Goal: Task Accomplishment & Management: Use online tool/utility

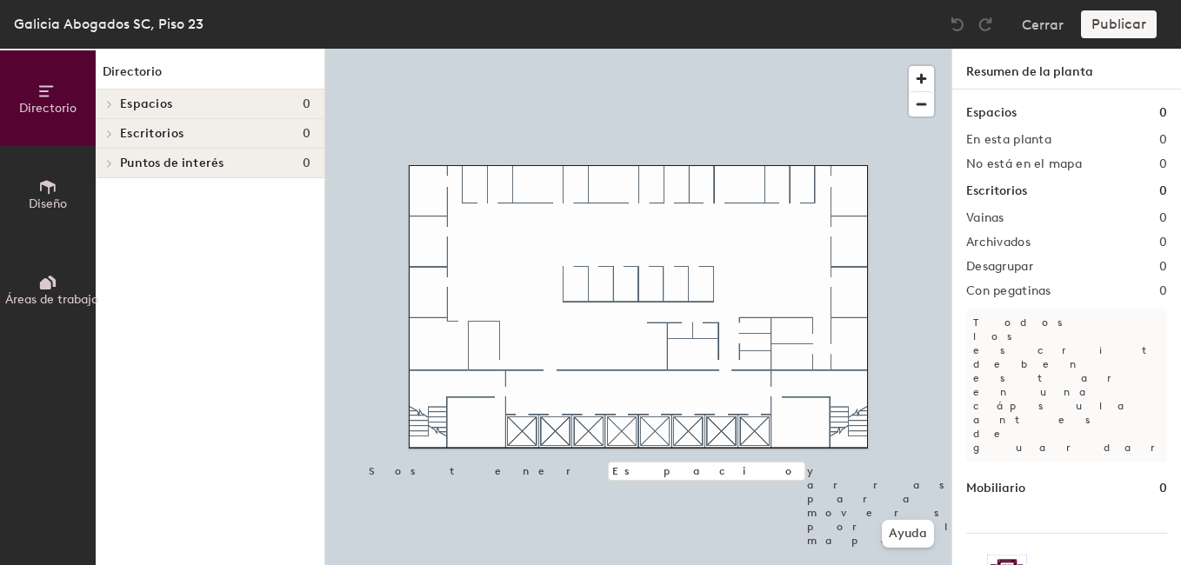
click at [177, 163] on span "Puntos de interés" at bounding box center [172, 163] width 104 height 14
click at [104, 169] on span at bounding box center [107, 164] width 9 height 15
click at [104, 169] on div at bounding box center [107, 163] width 23 height 29
click at [104, 169] on span at bounding box center [107, 164] width 9 height 15
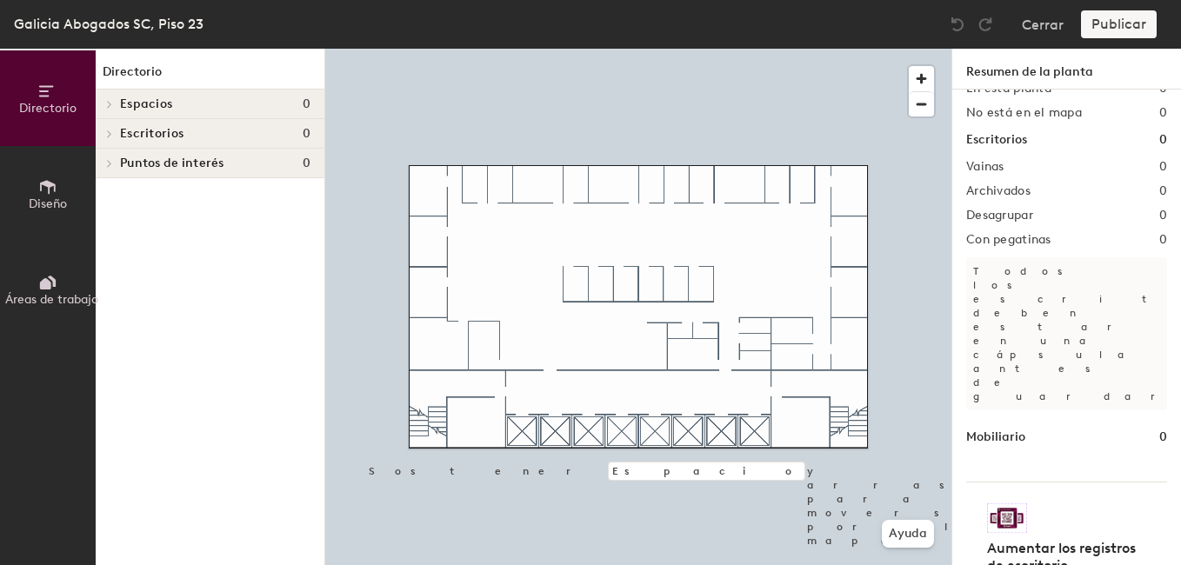
click at [114, 144] on div at bounding box center [107, 133] width 23 height 29
click at [112, 99] on div at bounding box center [107, 104] width 23 height 29
click at [27, 188] on button "Diseño" at bounding box center [48, 194] width 96 height 96
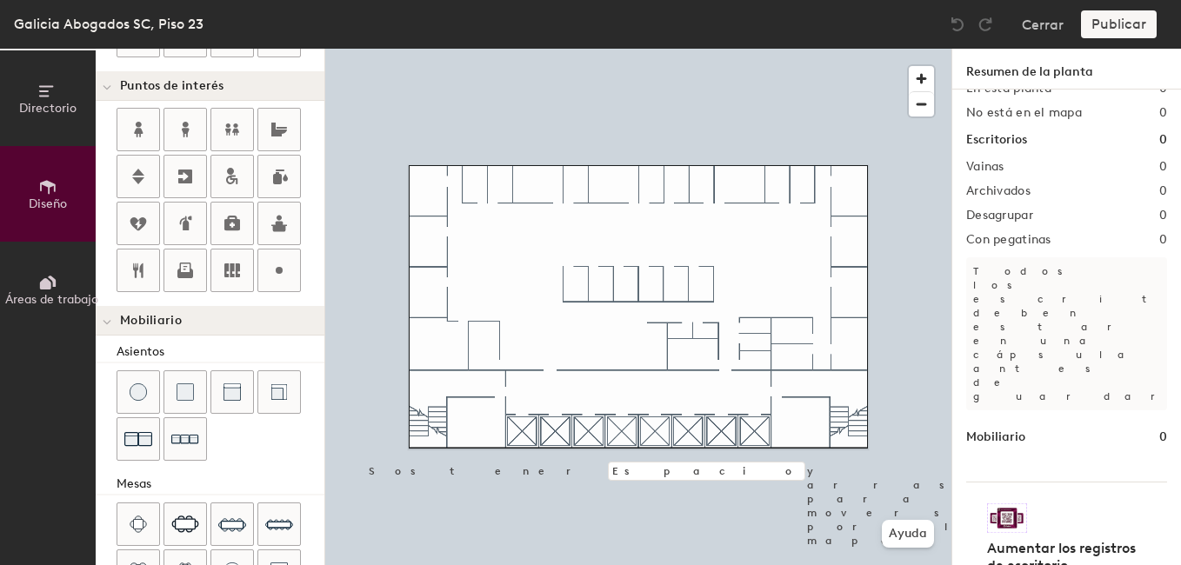
scroll to position [272, 0]
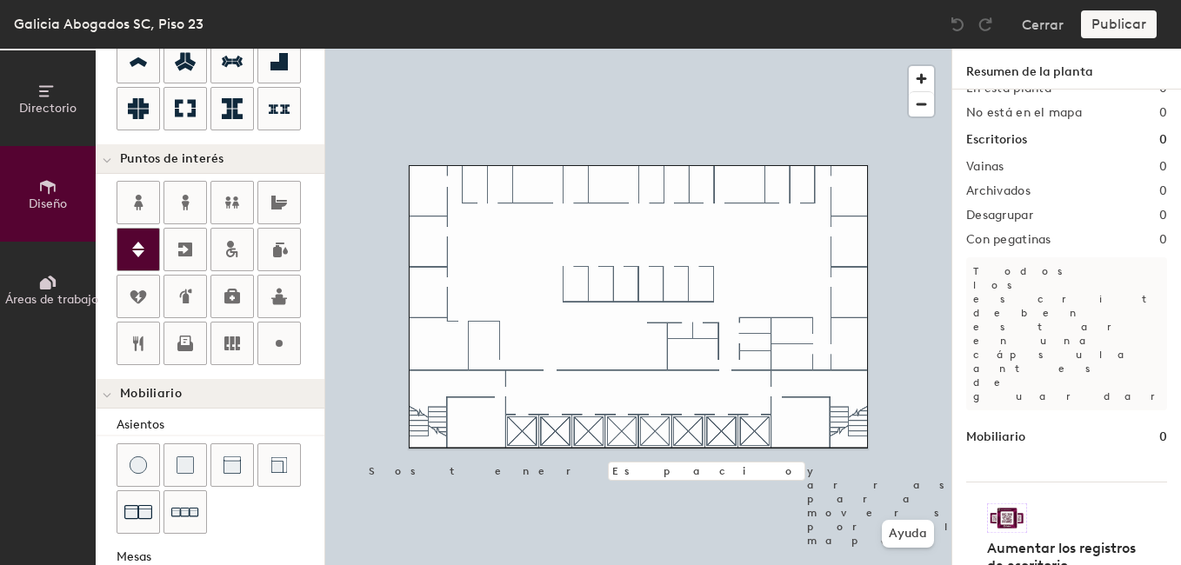
click at [134, 256] on icon at bounding box center [138, 249] width 21 height 21
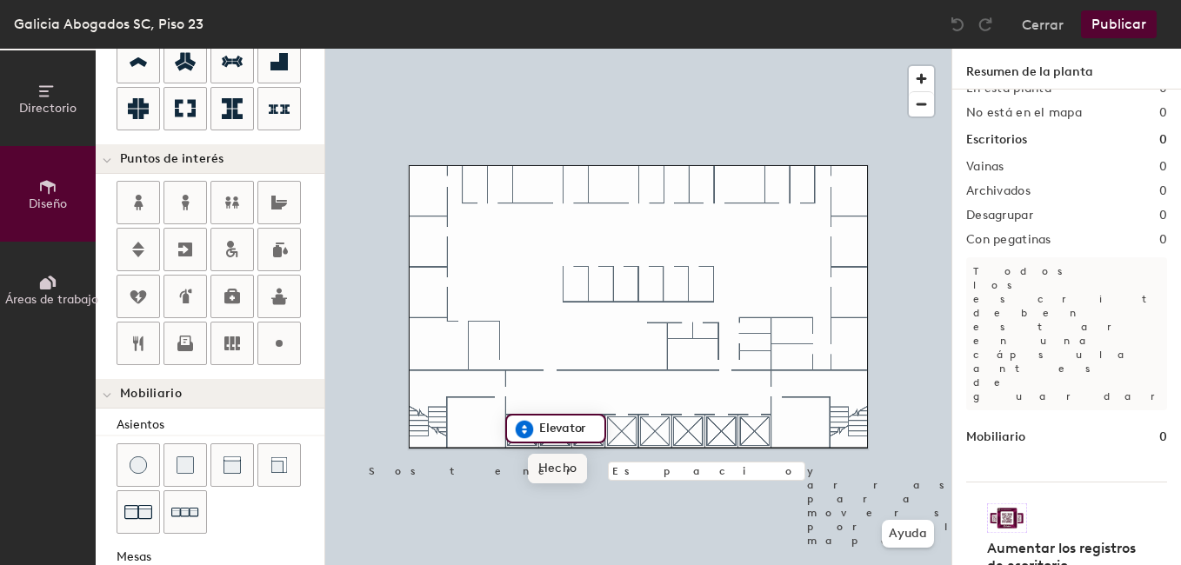
click at [547, 468] on span "Hecho" at bounding box center [557, 469] width 59 height 30
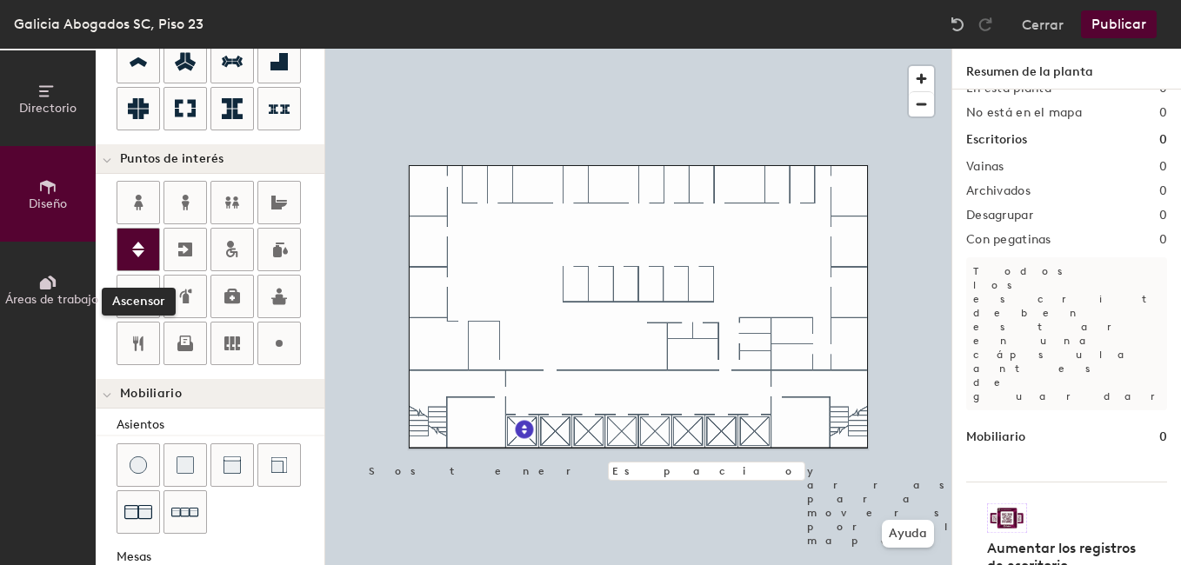
click at [138, 256] on icon at bounding box center [138, 250] width 12 height 16
click at [124, 244] on div at bounding box center [138, 250] width 42 height 42
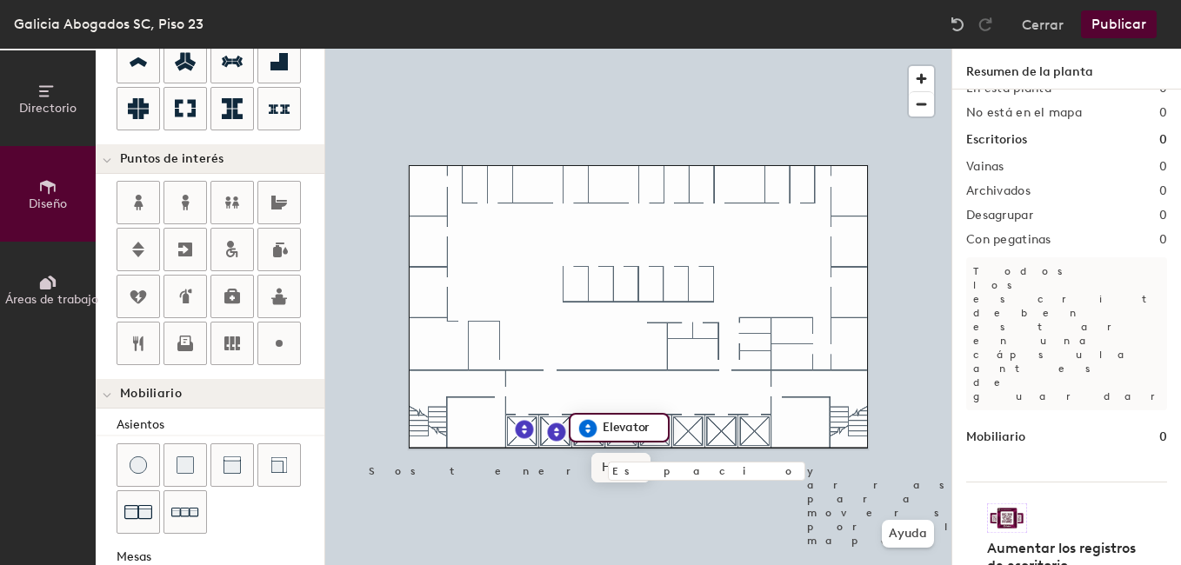
click at [645, 459] on span "Hecho" at bounding box center [620, 468] width 59 height 30
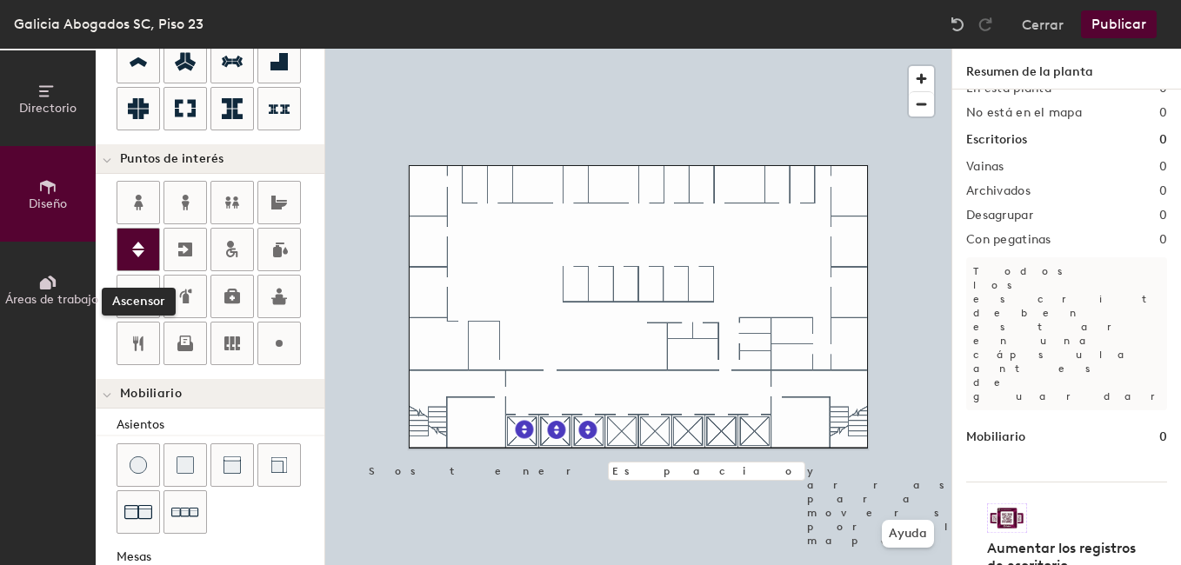
click at [129, 252] on icon at bounding box center [138, 249] width 21 height 21
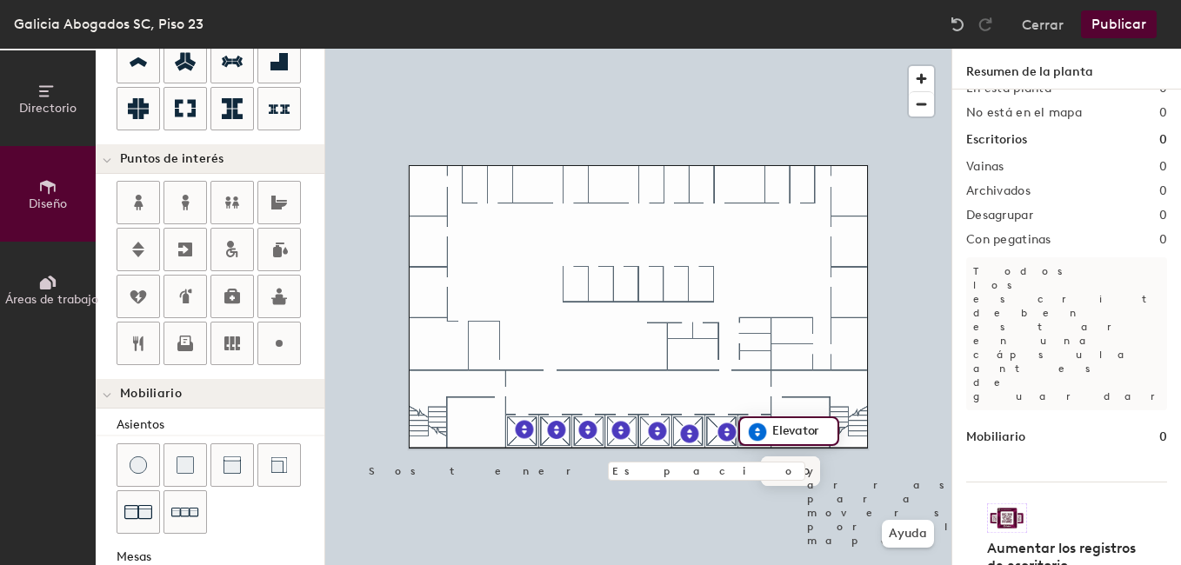
click at [776, 467] on span "Hecho" at bounding box center [790, 471] width 59 height 30
click at [752, 472] on span "Editar" at bounding box center [770, 471] width 57 height 30
click at [747, 49] on div at bounding box center [638, 49] width 626 height 0
click at [523, 49] on div at bounding box center [638, 49] width 626 height 0
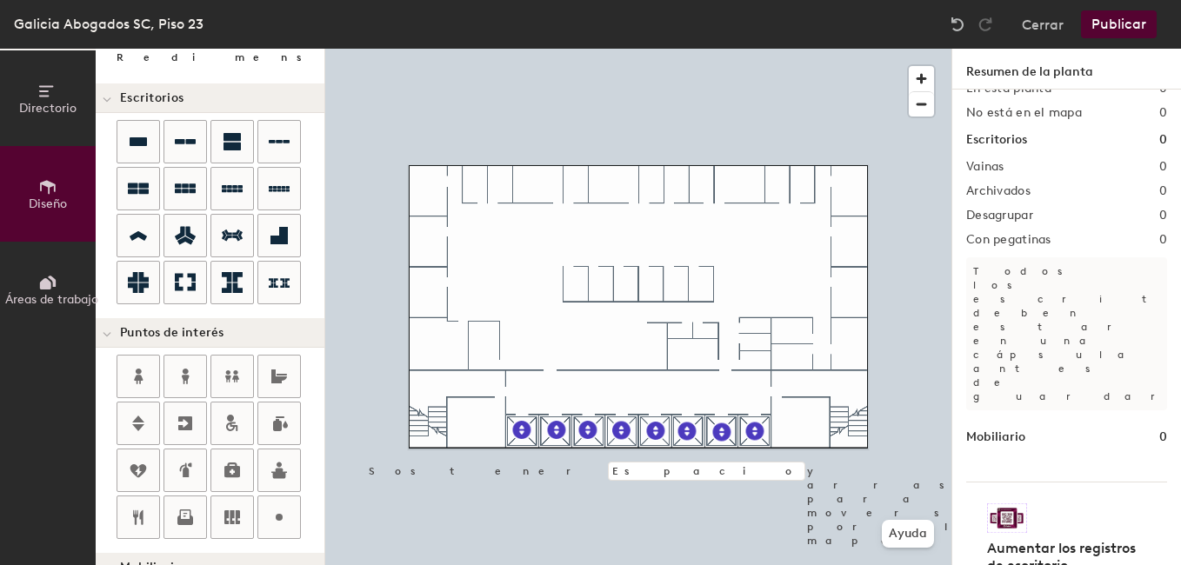
scroll to position [185, 0]
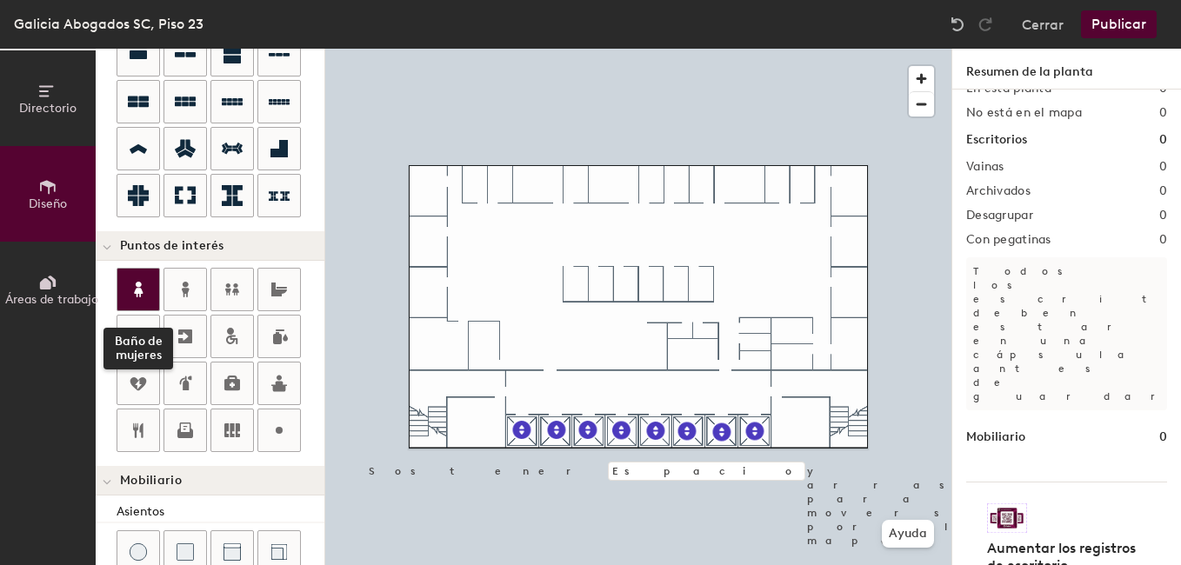
click at [136, 302] on div at bounding box center [138, 290] width 42 height 42
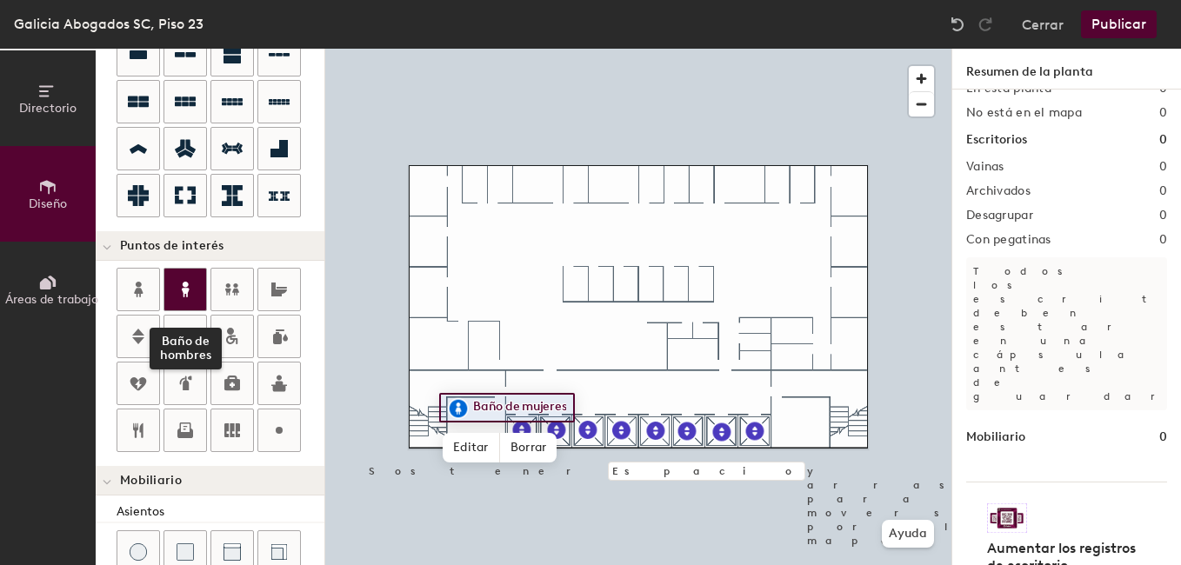
click at [170, 298] on div at bounding box center [185, 290] width 42 height 42
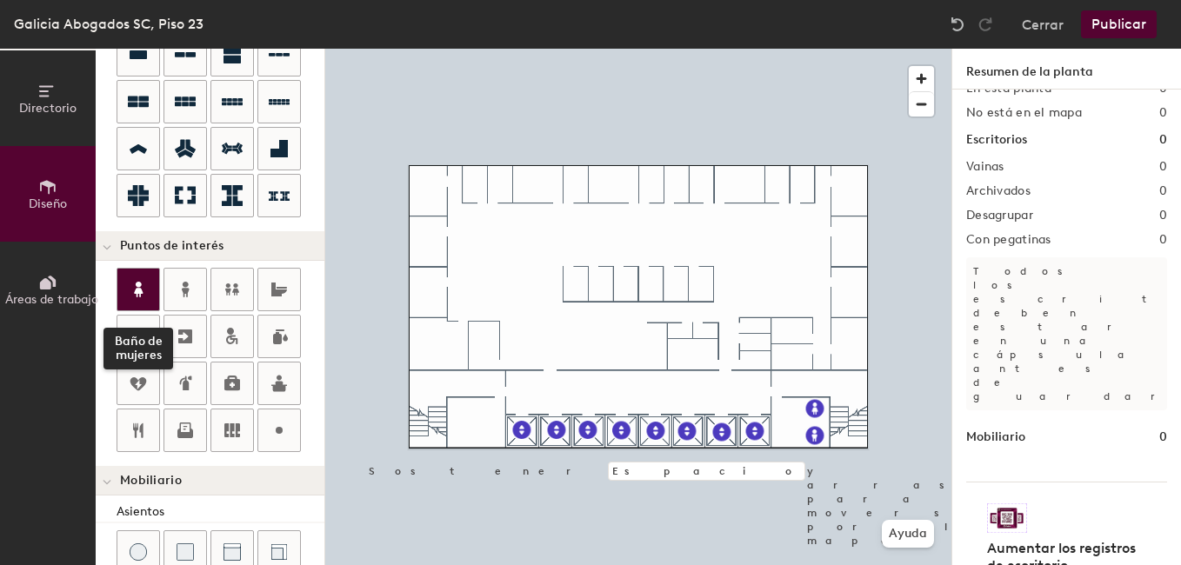
click at [123, 302] on div at bounding box center [138, 290] width 42 height 42
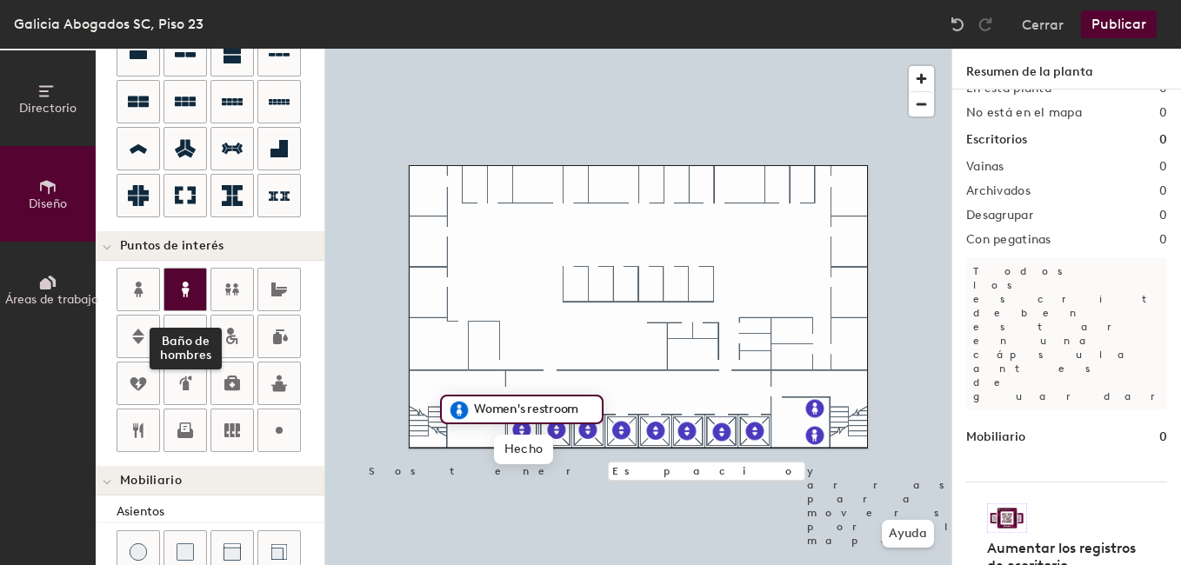
click at [183, 295] on icon at bounding box center [186, 290] width 8 height 16
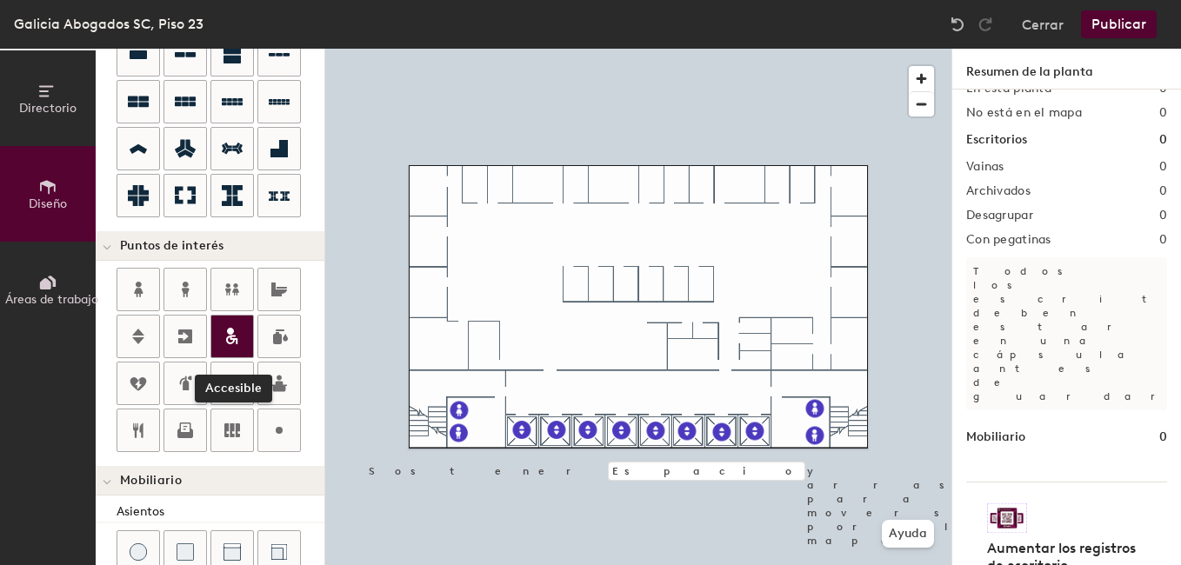
click at [220, 335] on div at bounding box center [232, 337] width 42 height 42
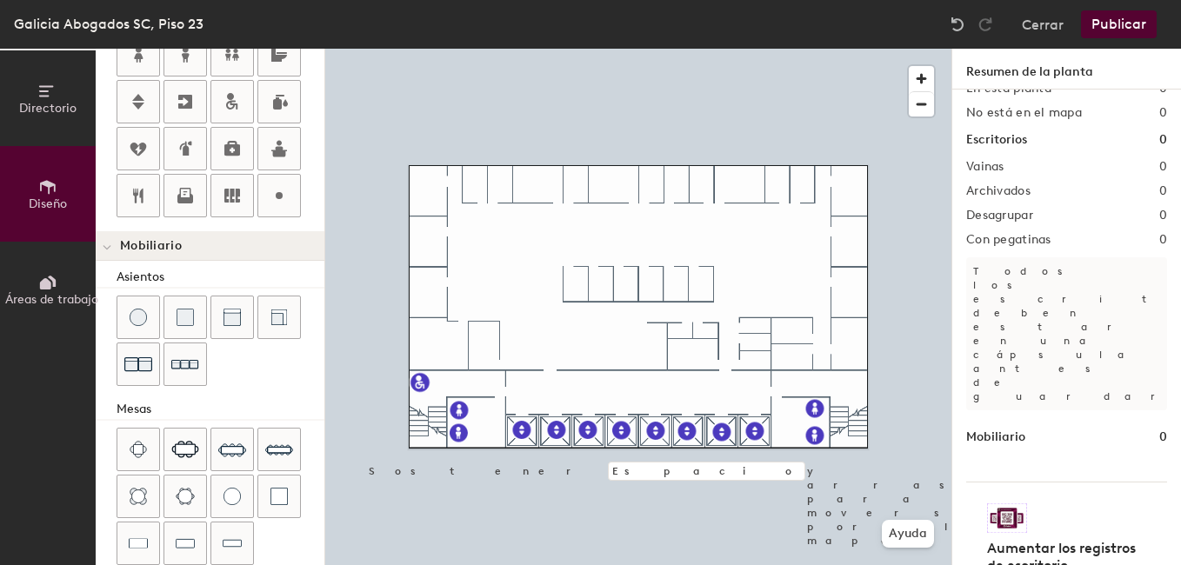
scroll to position [446, 0]
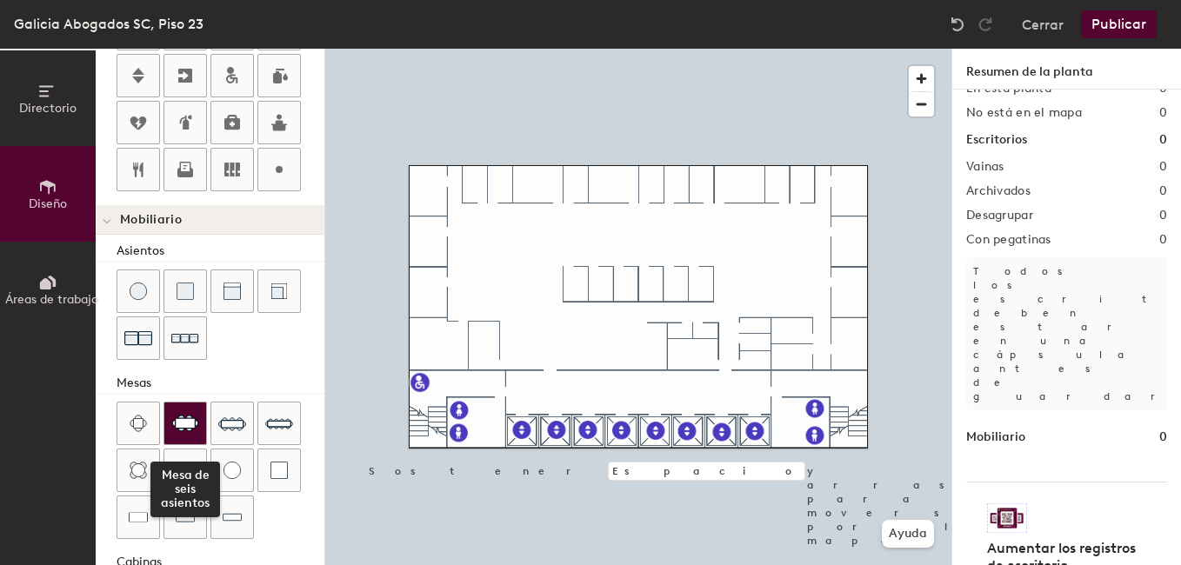
click at [168, 419] on div at bounding box center [185, 424] width 42 height 42
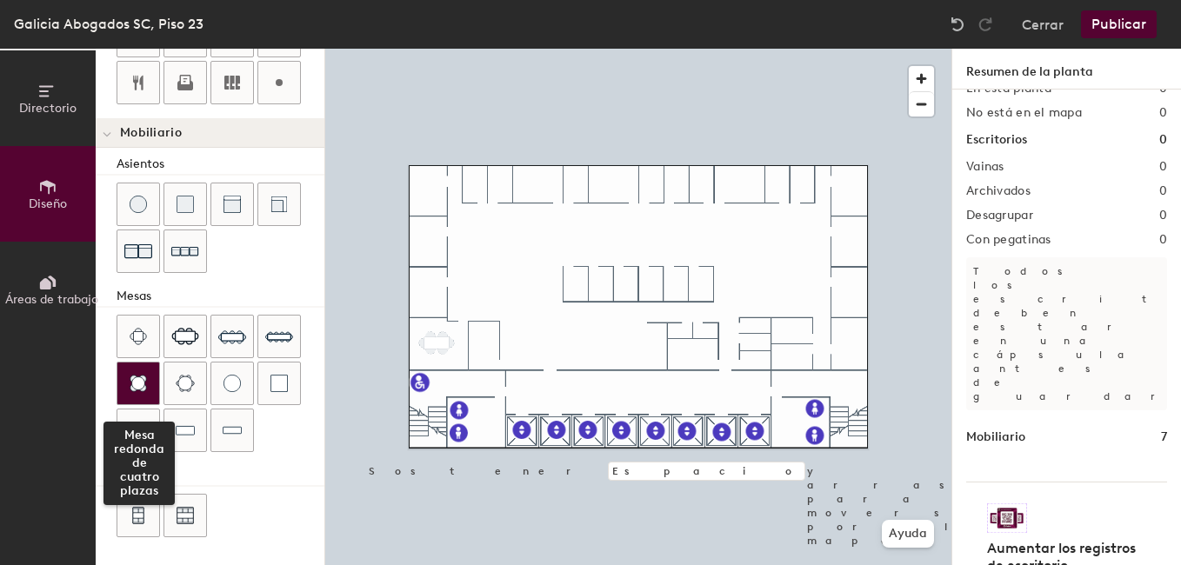
click at [136, 383] on img at bounding box center [138, 383] width 17 height 17
click at [426, 291] on div "Directorio Diseño Áreas de trabajo Diseño Agregar espacio Resize Escritorios Pu…" at bounding box center [590, 307] width 1181 height 516
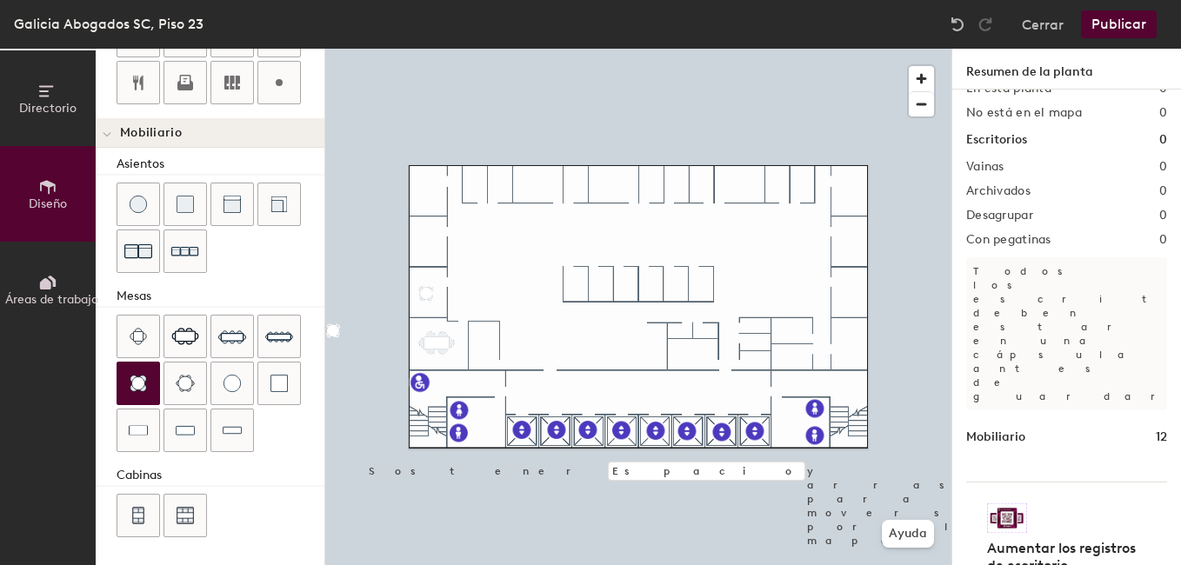
click at [427, 243] on div "Directorio Diseño Áreas de trabajo Diseño Agregar espacio Resize Escritorios Pu…" at bounding box center [590, 307] width 1181 height 516
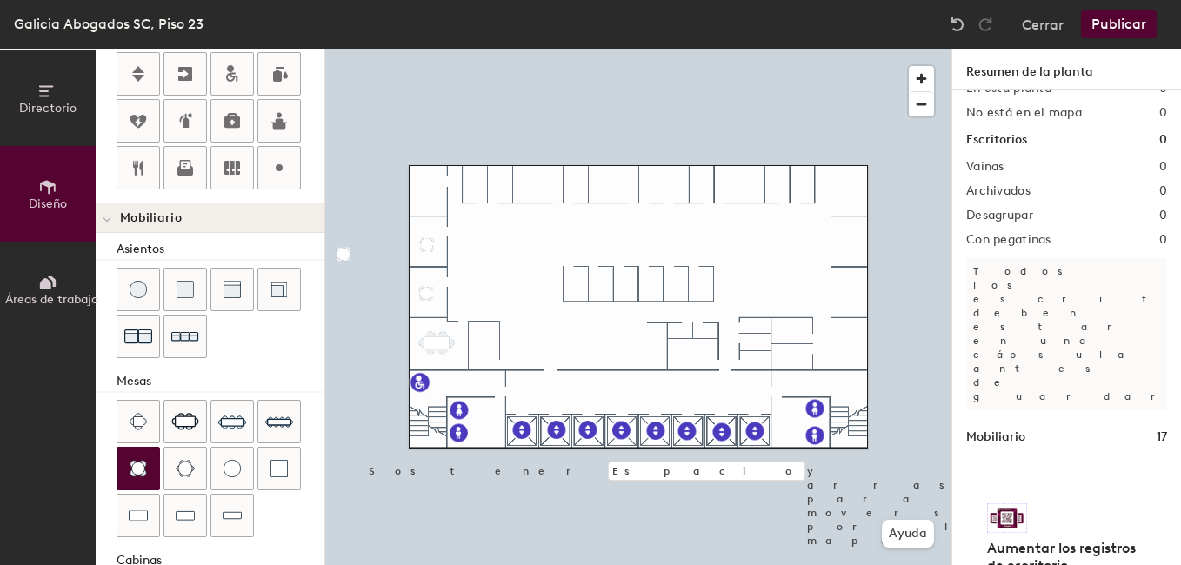
scroll to position [522, 0]
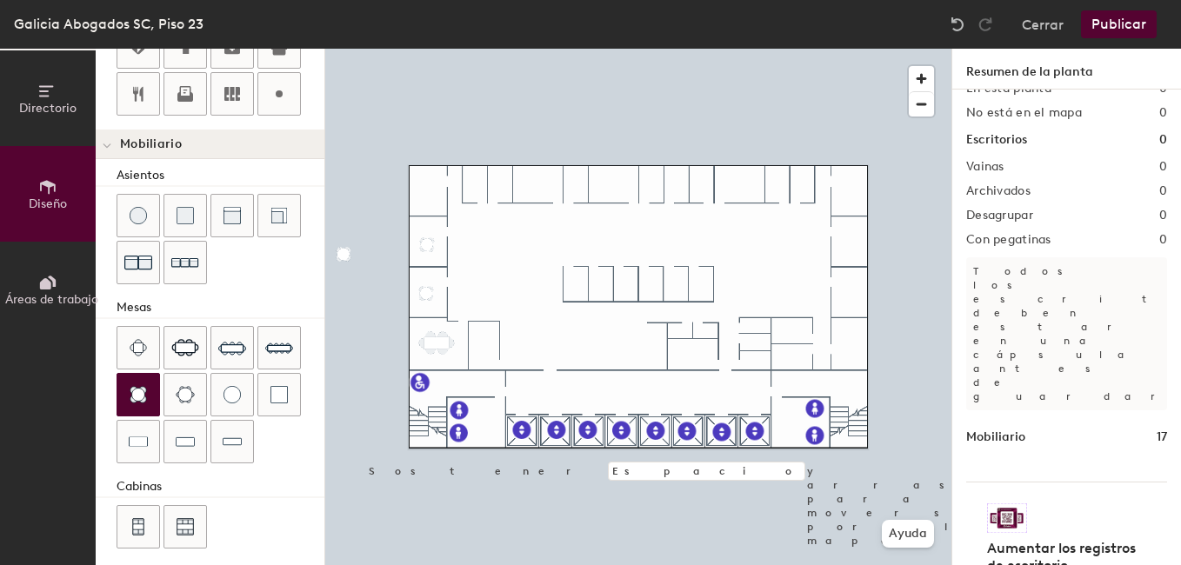
click at [428, 270] on div "Directorio Diseño Áreas de trabajo Diseño Agregar espacio Redimensionar Escrito…" at bounding box center [590, 307] width 1181 height 516
click at [425, 307] on span "Borrar" at bounding box center [427, 308] width 57 height 30
click at [429, 300] on span "Borrar" at bounding box center [431, 303] width 57 height 30
click at [429, 49] on div at bounding box center [638, 49] width 626 height 0
click at [429, 207] on div at bounding box center [430, 239] width 3 height 65
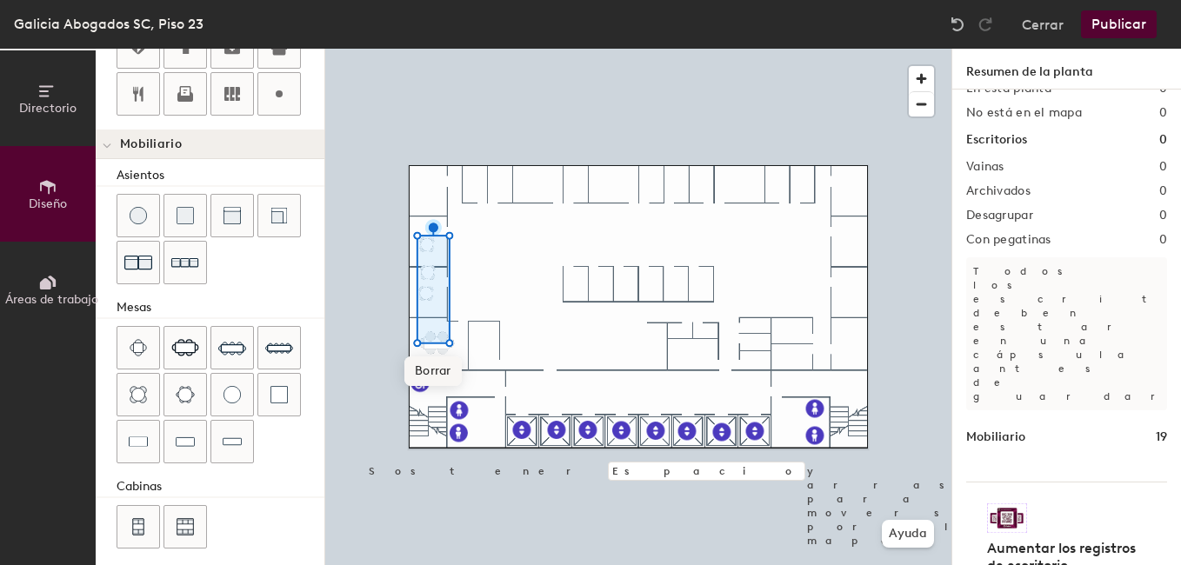
click at [445, 375] on span "Borrar" at bounding box center [432, 371] width 57 height 30
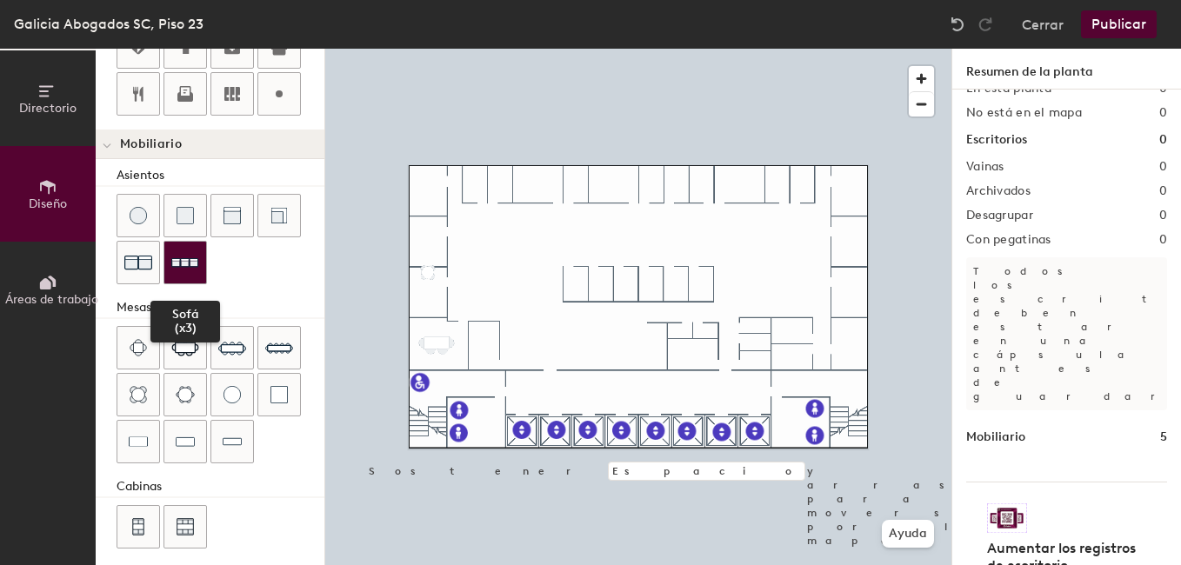
click at [181, 270] on img at bounding box center [185, 263] width 28 height 27
click at [185, 258] on img at bounding box center [185, 263] width 28 height 27
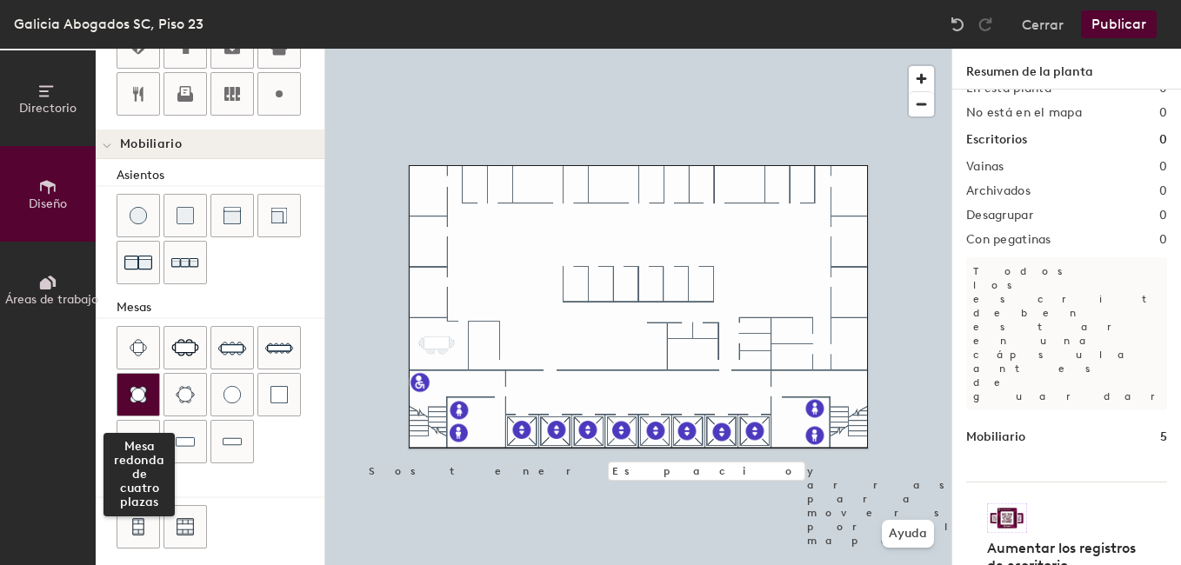
click at [147, 395] on div at bounding box center [138, 395] width 42 height 42
click at [427, 290] on div "Directorio Diseño Áreas de trabajo Diseño Agregar espacio Resize Escritorios Pu…" at bounding box center [590, 307] width 1181 height 516
click at [149, 392] on div at bounding box center [138, 395] width 42 height 42
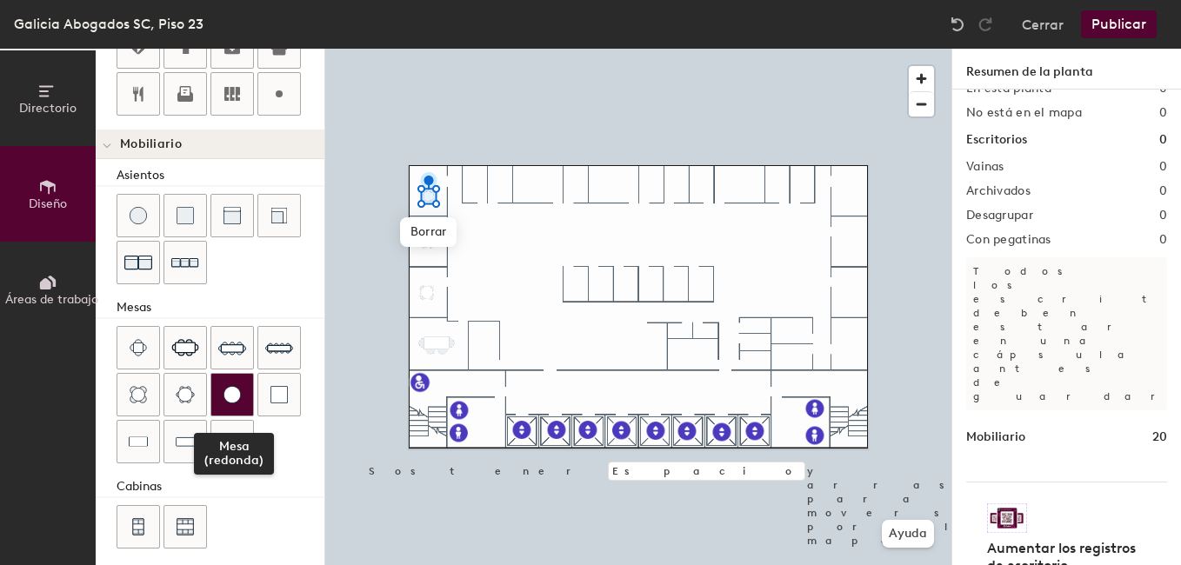
click at [235, 390] on img at bounding box center [231, 394] width 17 height 17
click at [234, 390] on img at bounding box center [231, 394] width 17 height 17
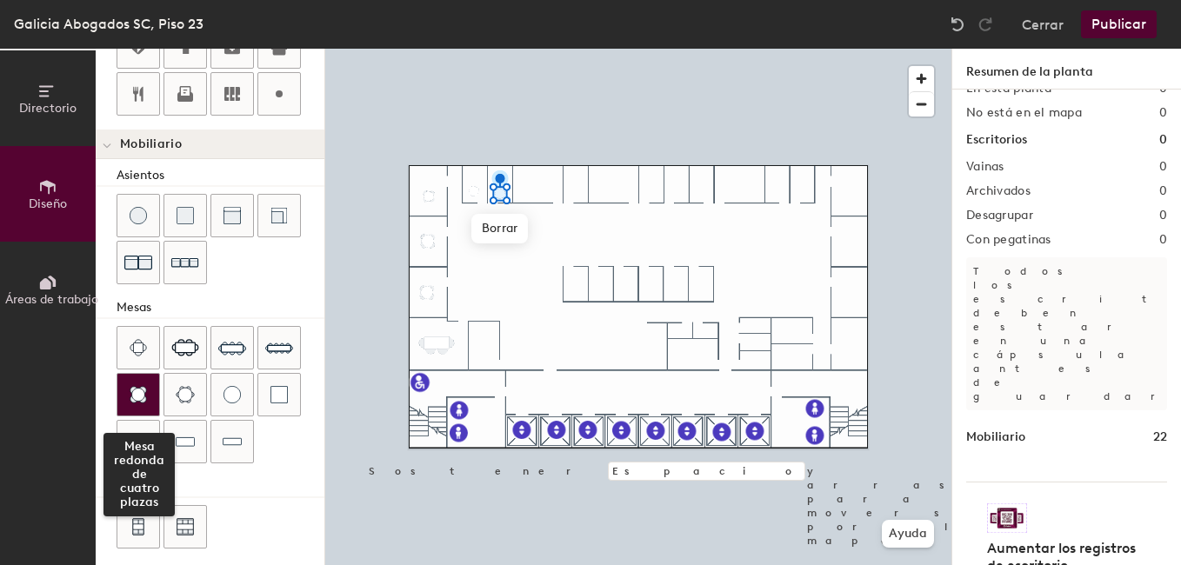
click at [144, 391] on img at bounding box center [138, 394] width 17 height 17
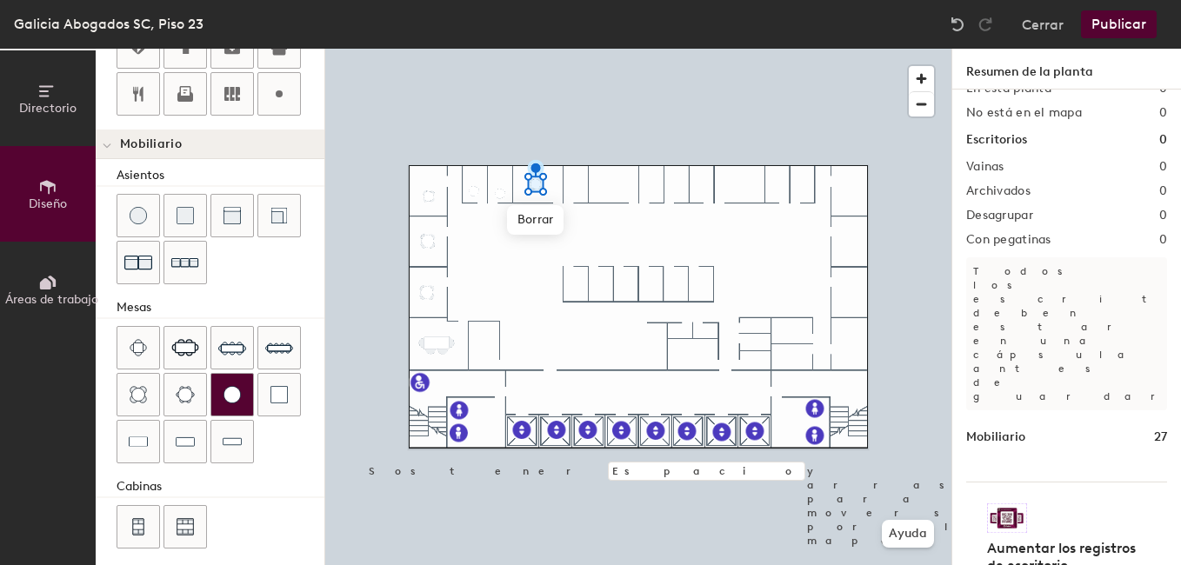
click at [243, 387] on div at bounding box center [232, 395] width 42 height 42
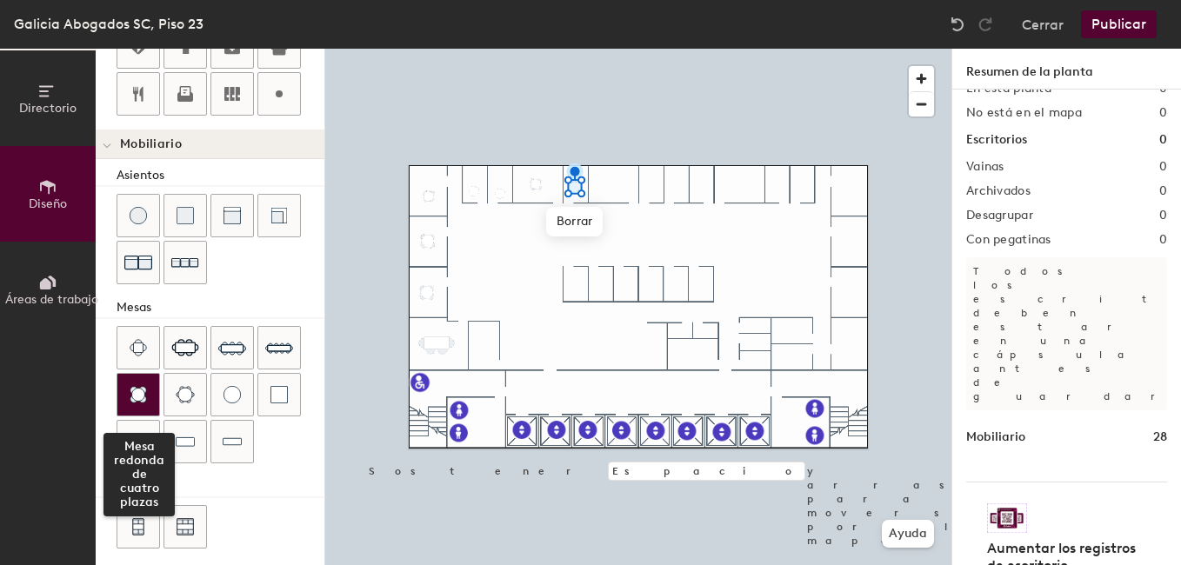
click at [143, 384] on div at bounding box center [138, 395] width 42 height 42
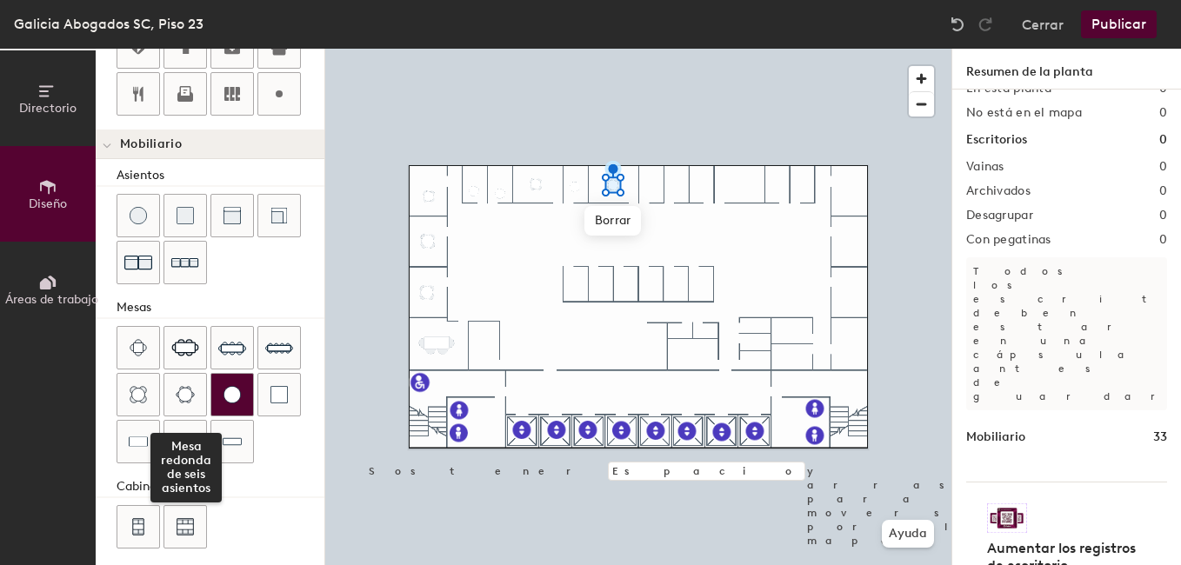
drag, startPoint x: 180, startPoint y: 401, endPoint x: 223, endPoint y: 396, distance: 43.7
click at [180, 401] on img at bounding box center [185, 394] width 19 height 17
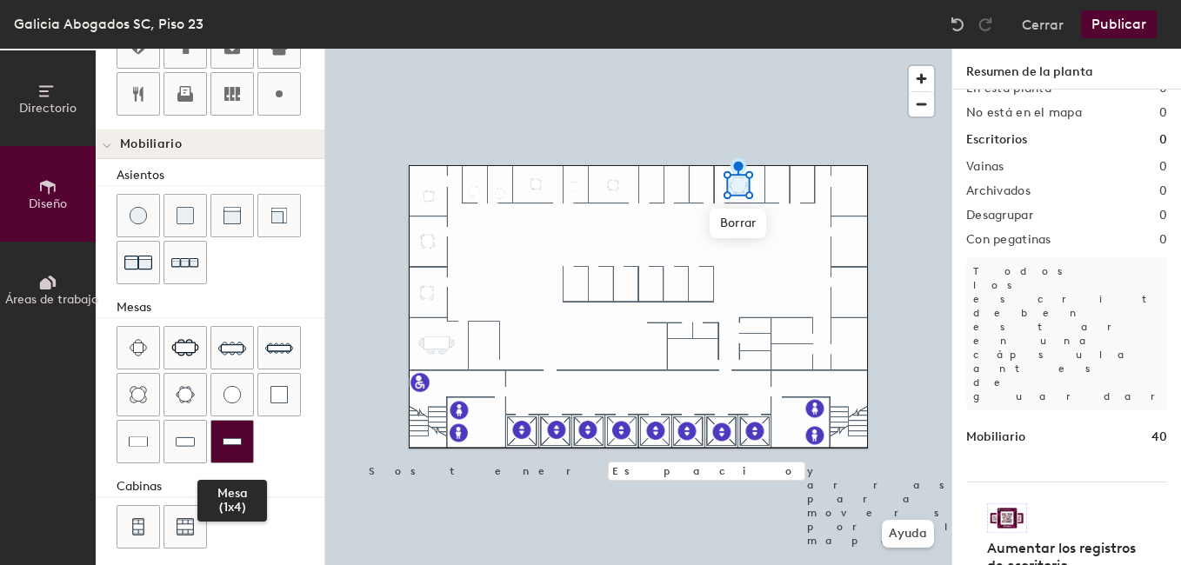
click at [225, 442] on img at bounding box center [232, 441] width 19 height 17
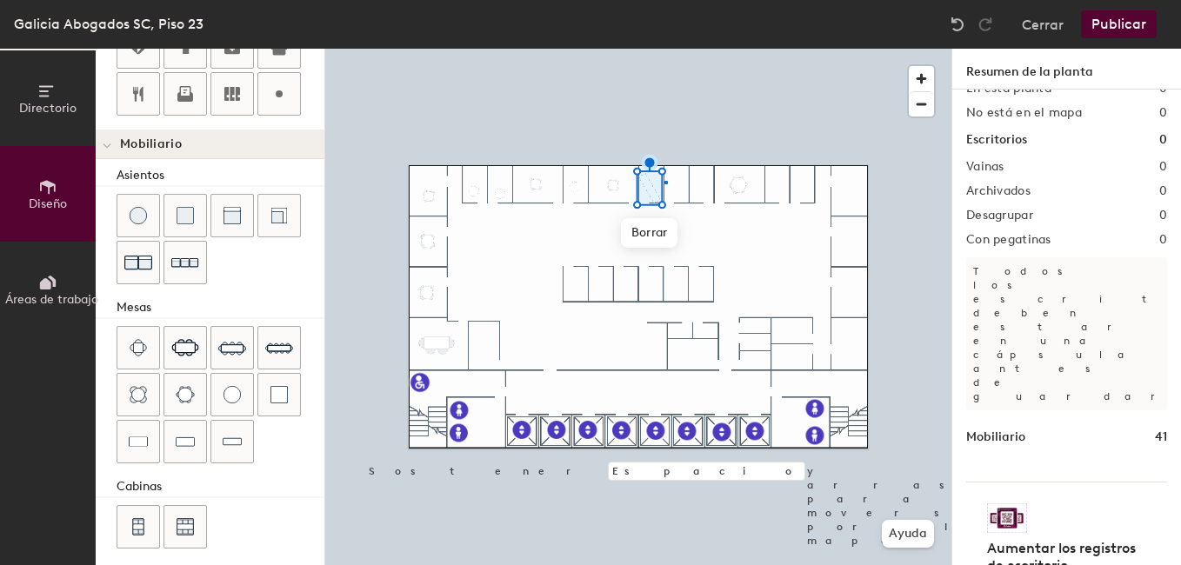
click at [664, 49] on div at bounding box center [638, 49] width 626 height 0
click at [688, 49] on div at bounding box center [638, 49] width 626 height 0
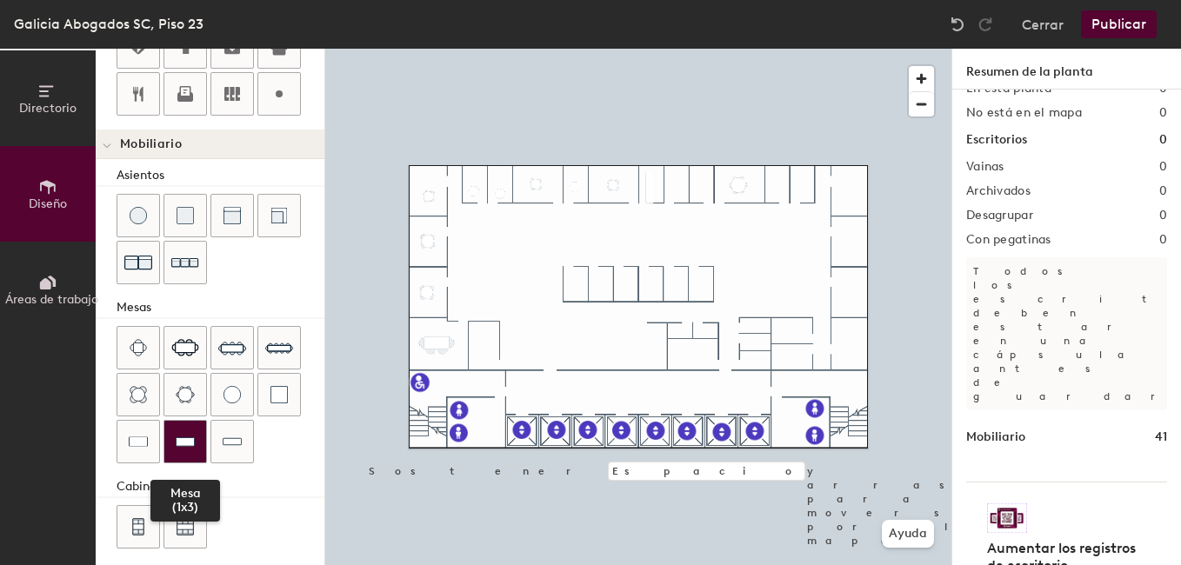
click at [183, 439] on img at bounding box center [185, 441] width 19 height 17
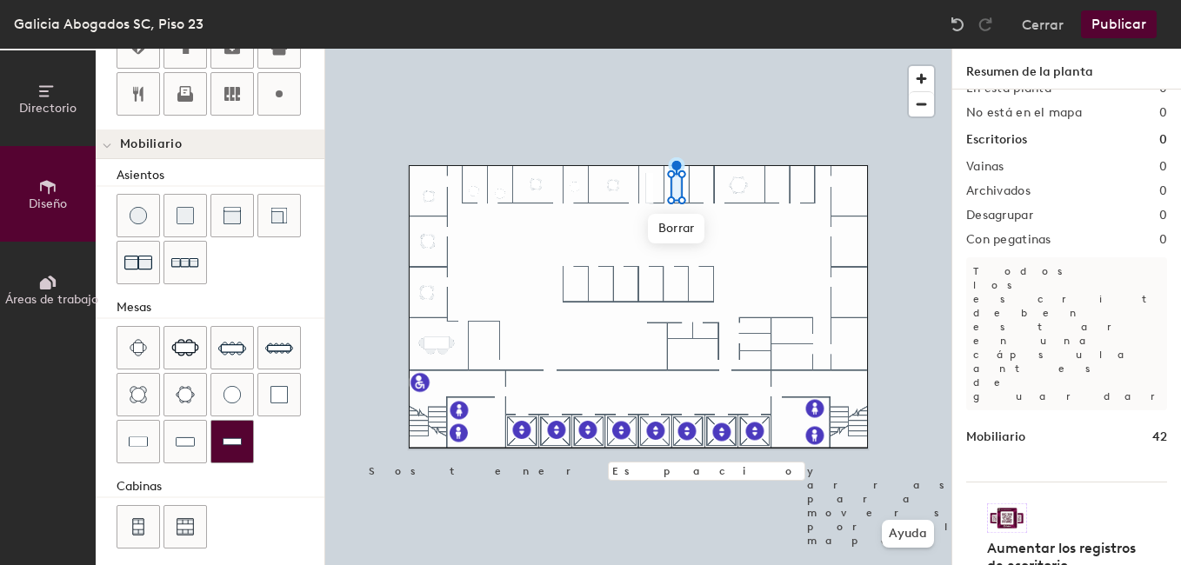
click at [225, 434] on img at bounding box center [232, 441] width 19 height 17
click at [706, 234] on span "Borrar" at bounding box center [699, 228] width 57 height 30
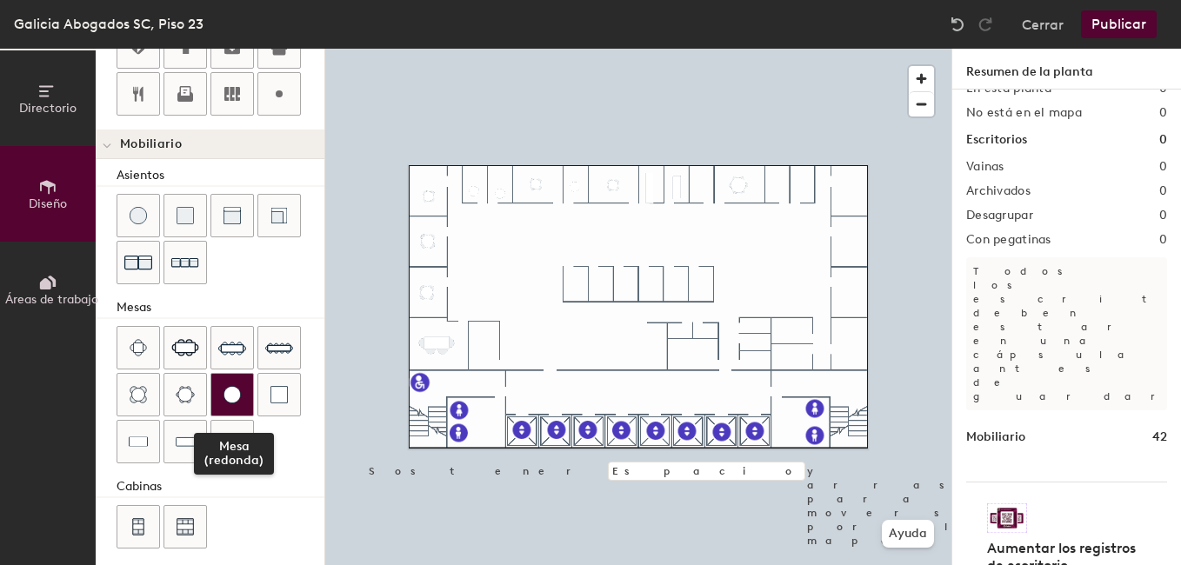
click at [219, 385] on div at bounding box center [232, 395] width 42 height 42
click at [236, 393] on img at bounding box center [231, 394] width 17 height 17
click at [219, 393] on div at bounding box center [232, 395] width 42 height 42
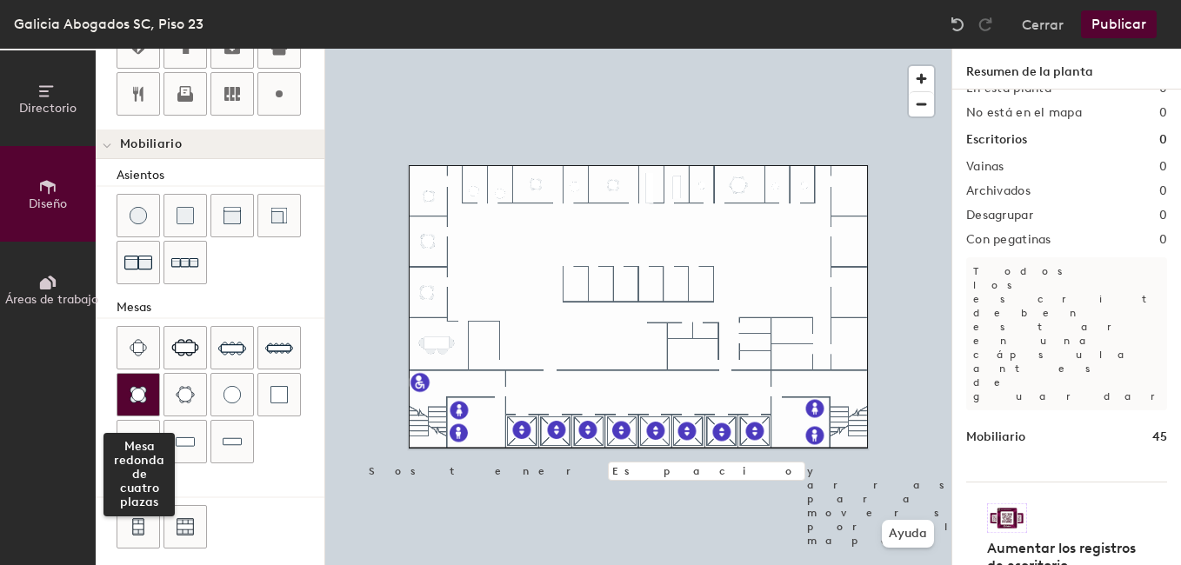
click at [143, 391] on img at bounding box center [138, 394] width 17 height 17
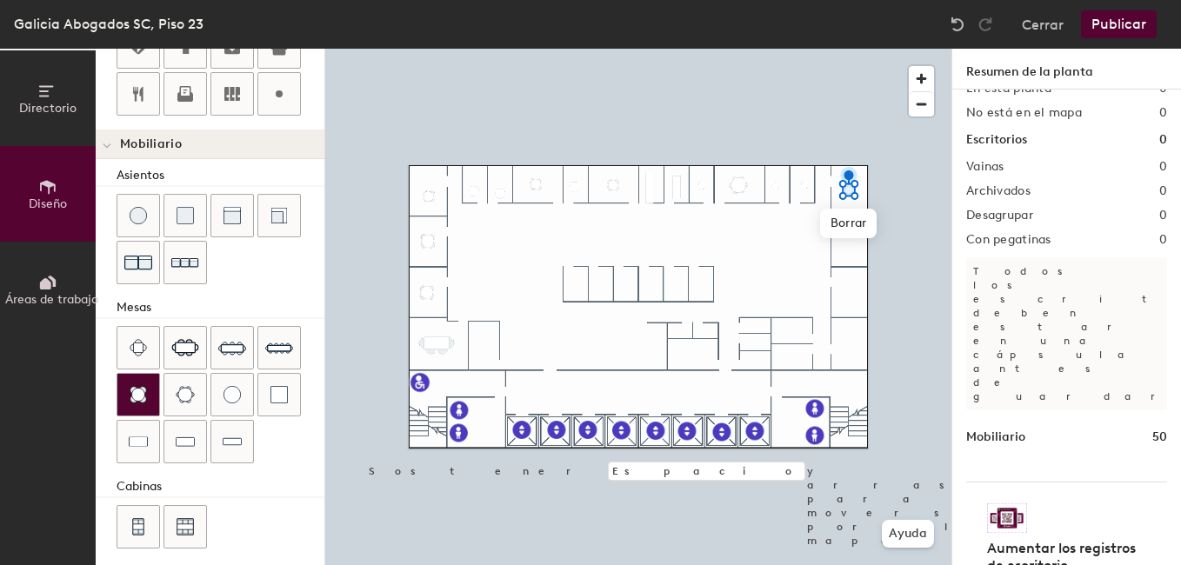
click at [143, 402] on img at bounding box center [138, 394] width 17 height 17
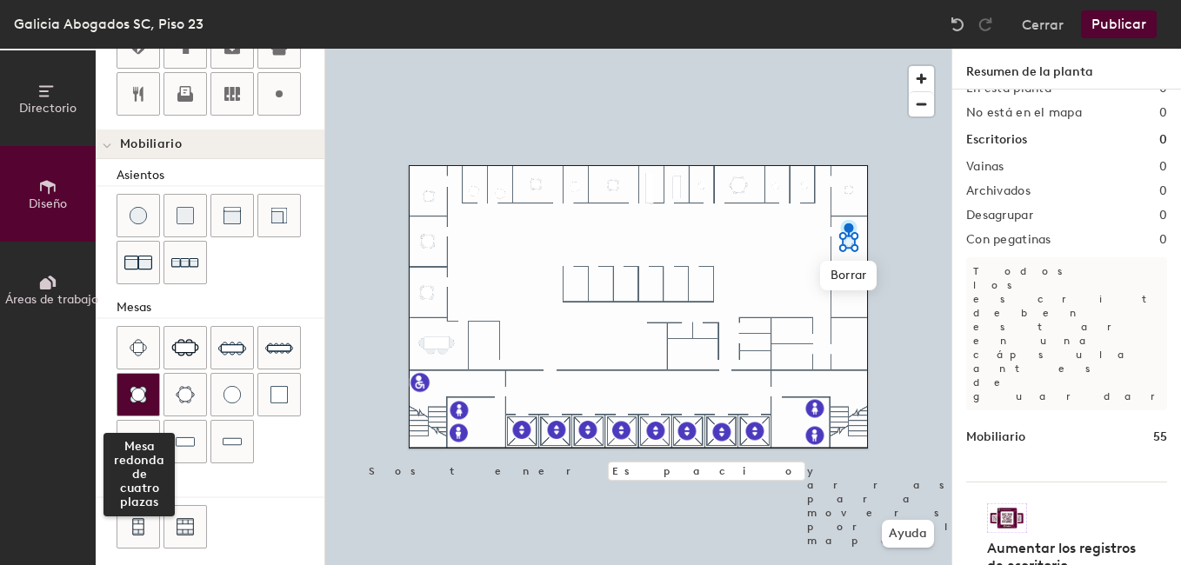
click at [129, 396] on div at bounding box center [138, 395] width 42 height 42
click at [126, 397] on div at bounding box center [138, 395] width 42 height 42
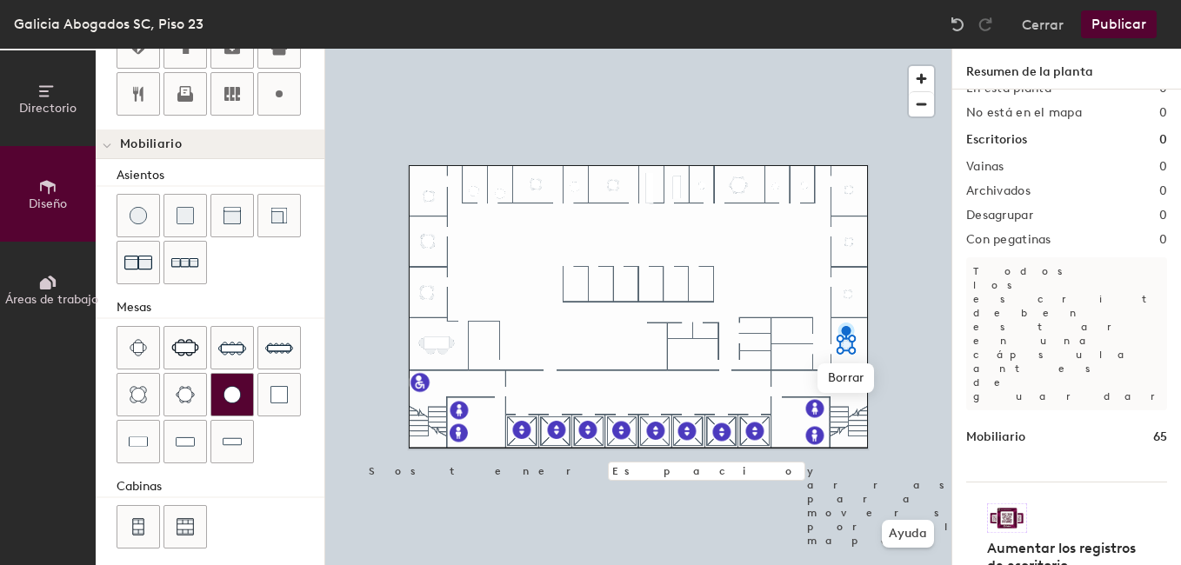
click at [230, 389] on img at bounding box center [231, 394] width 17 height 17
click at [229, 402] on img at bounding box center [231, 394] width 17 height 17
click at [230, 400] on img at bounding box center [231, 394] width 17 height 17
click at [365, 49] on div at bounding box center [638, 49] width 626 height 0
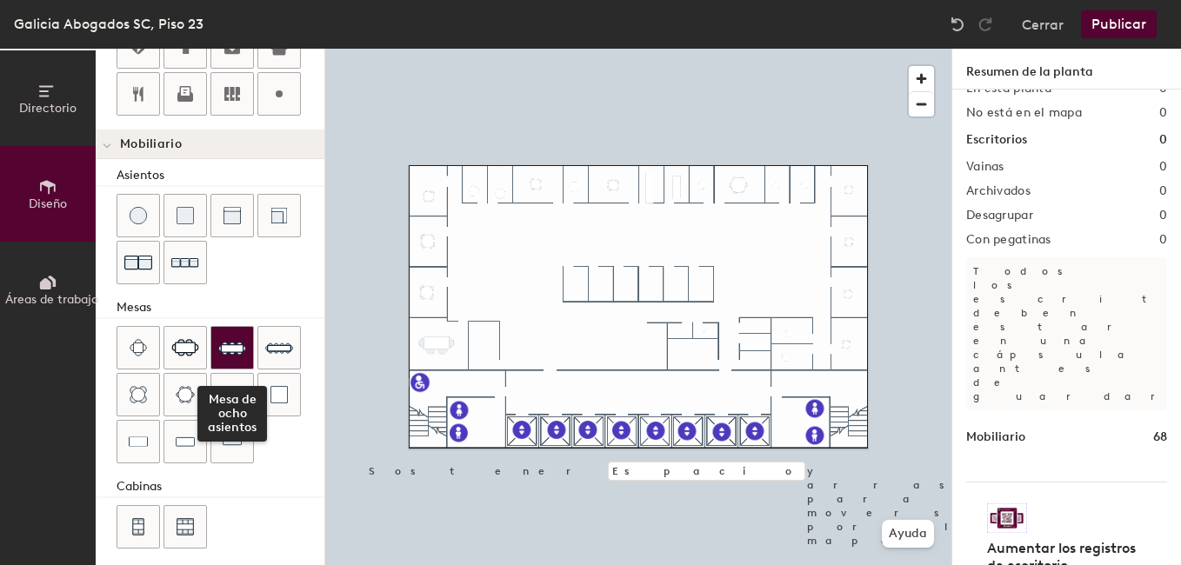
click at [229, 350] on img at bounding box center [232, 348] width 28 height 28
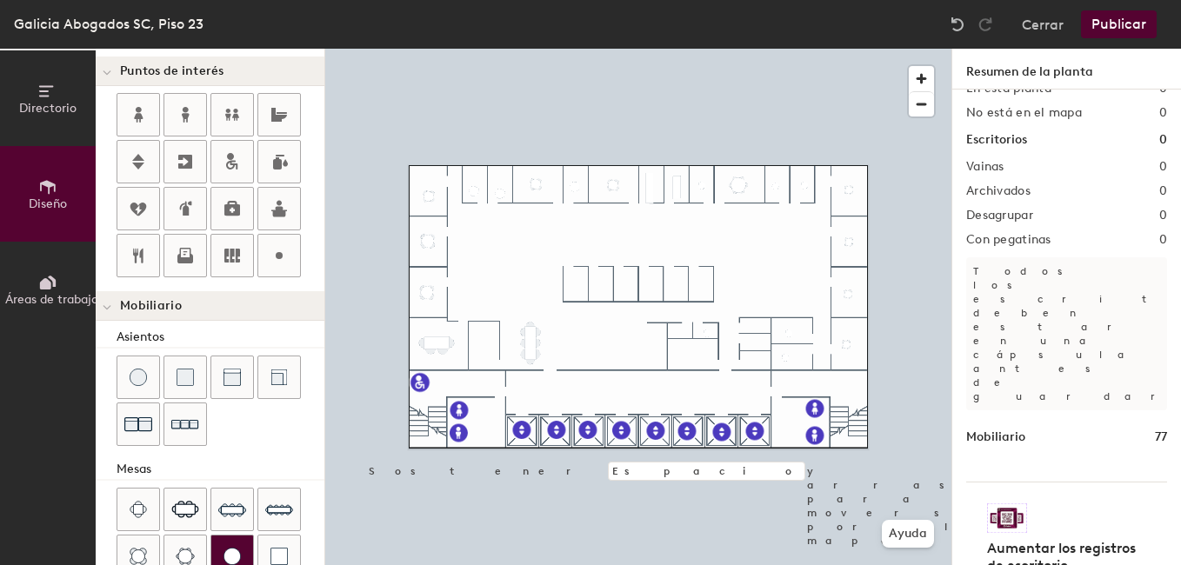
scroll to position [348, 0]
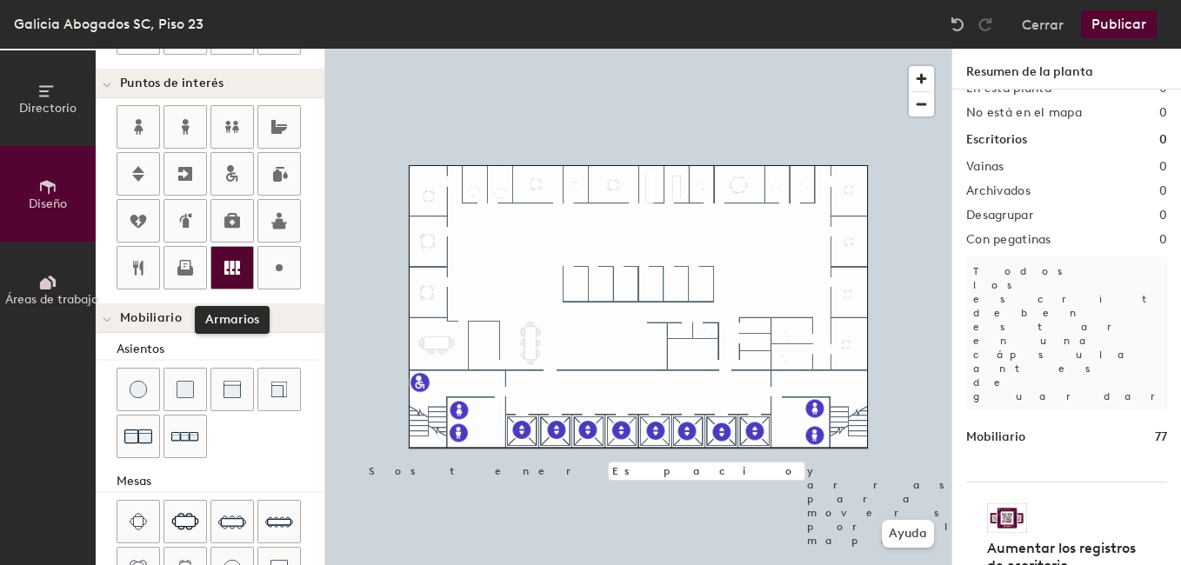
click at [237, 265] on icon at bounding box center [232, 268] width 16 height 14
click at [484, 351] on div "Directorio Diseño Áreas de trabajo Diseño Agregar espacio Resize Escritorios Pu…" at bounding box center [590, 307] width 1181 height 516
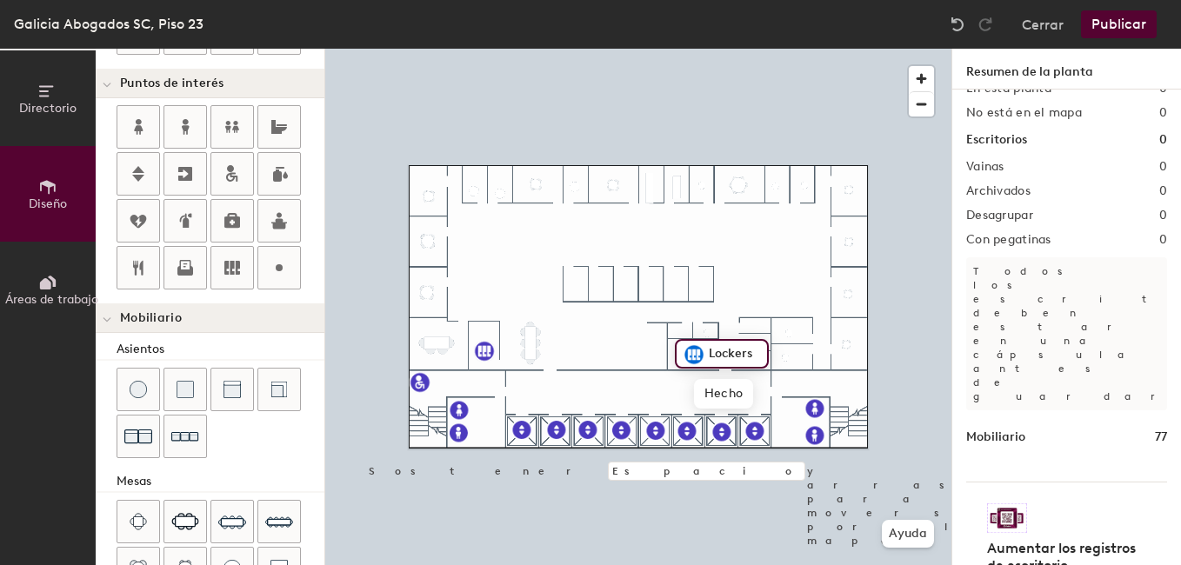
type input "20"
click at [715, 392] on span "Hecho" at bounding box center [723, 394] width 59 height 30
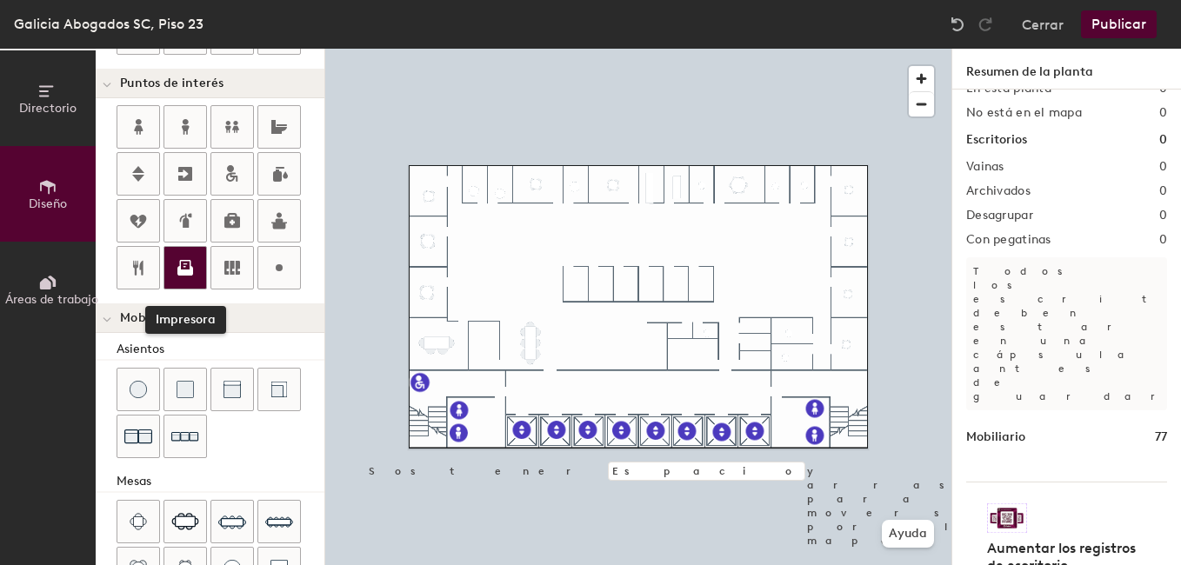
click at [191, 276] on icon at bounding box center [185, 267] width 21 height 21
click at [192, 279] on div at bounding box center [185, 268] width 42 height 42
click at [1035, 26] on button "Cerrar" at bounding box center [1043, 24] width 42 height 28
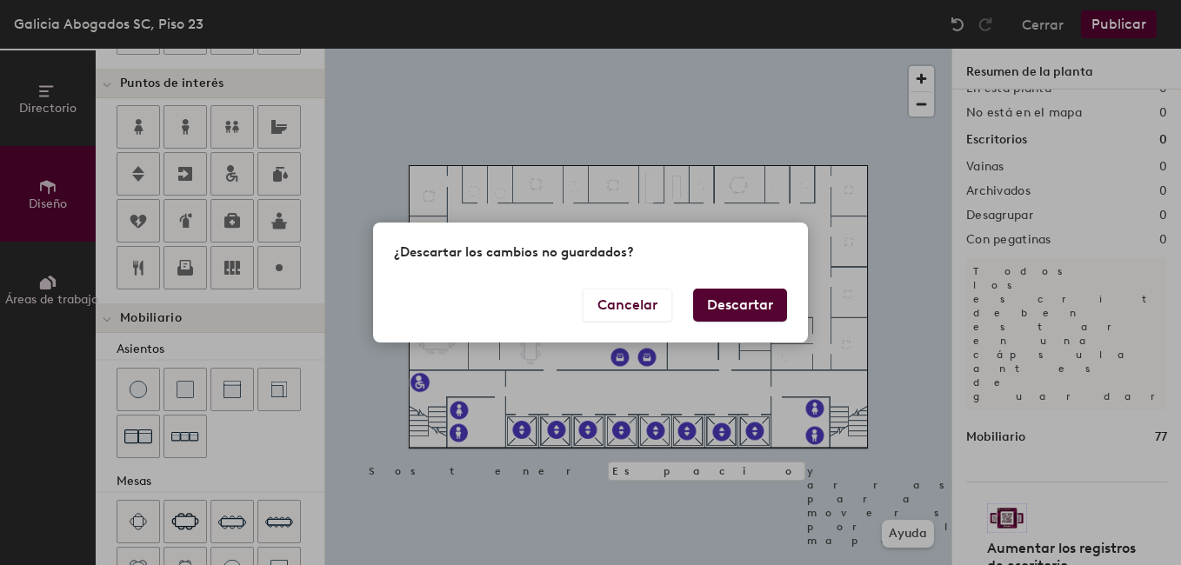
click at [749, 304] on button "Descartar" at bounding box center [740, 305] width 94 height 33
type input "20"
